Goal: Check status

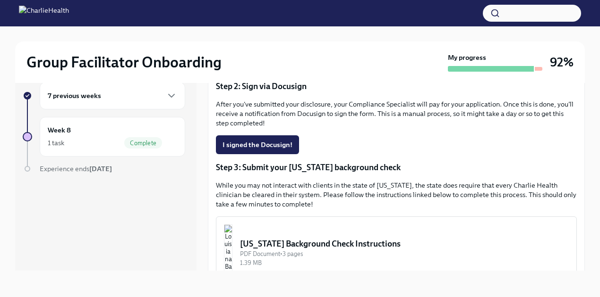
scroll to position [194, 0]
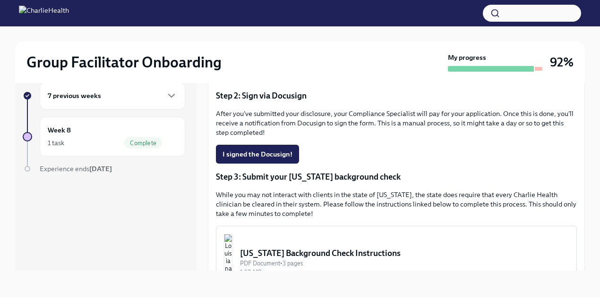
click at [117, 97] on div "7 previous weeks" at bounding box center [112, 95] width 129 height 11
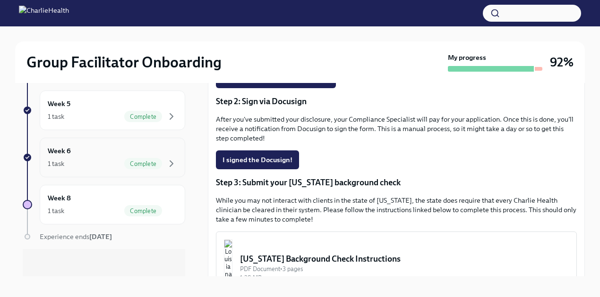
scroll to position [16, 0]
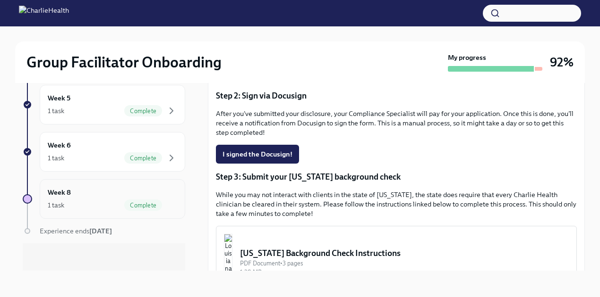
click at [107, 200] on div "1 task Complete" at bounding box center [112, 205] width 129 height 11
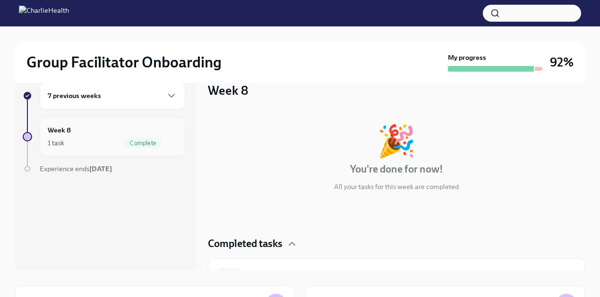
click at [57, 128] on h6 "Week 8" at bounding box center [59, 130] width 23 height 10
click at [74, 143] on div "1 task Complete" at bounding box center [112, 142] width 129 height 11
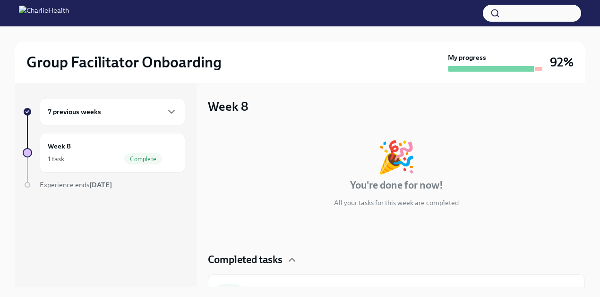
click at [82, 117] on h6 "7 previous weeks" at bounding box center [74, 112] width 53 height 10
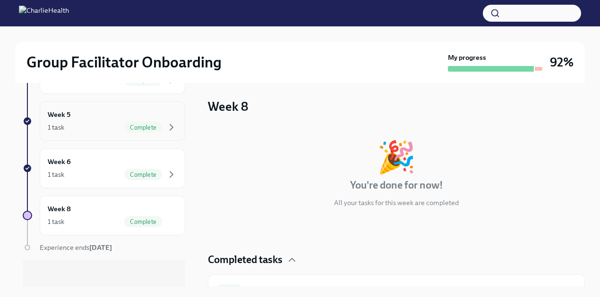
scroll to position [285, 0]
click at [128, 211] on div "Week 8 1 task Complete" at bounding box center [112, 215] width 129 height 24
click at [63, 205] on h6 "Week 8" at bounding box center [59, 208] width 23 height 10
click at [254, 262] on h4 "Completed tasks" at bounding box center [245, 260] width 75 height 14
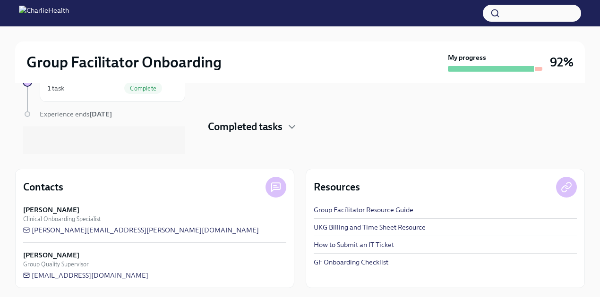
scroll to position [135, 0]
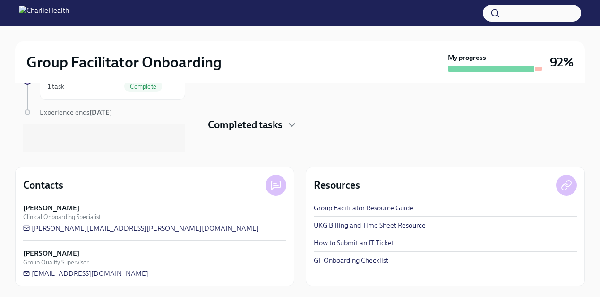
click at [343, 263] on link "GF Onboarding Checklist" at bounding box center [350, 260] width 75 height 9
